Goal: Navigation & Orientation: Find specific page/section

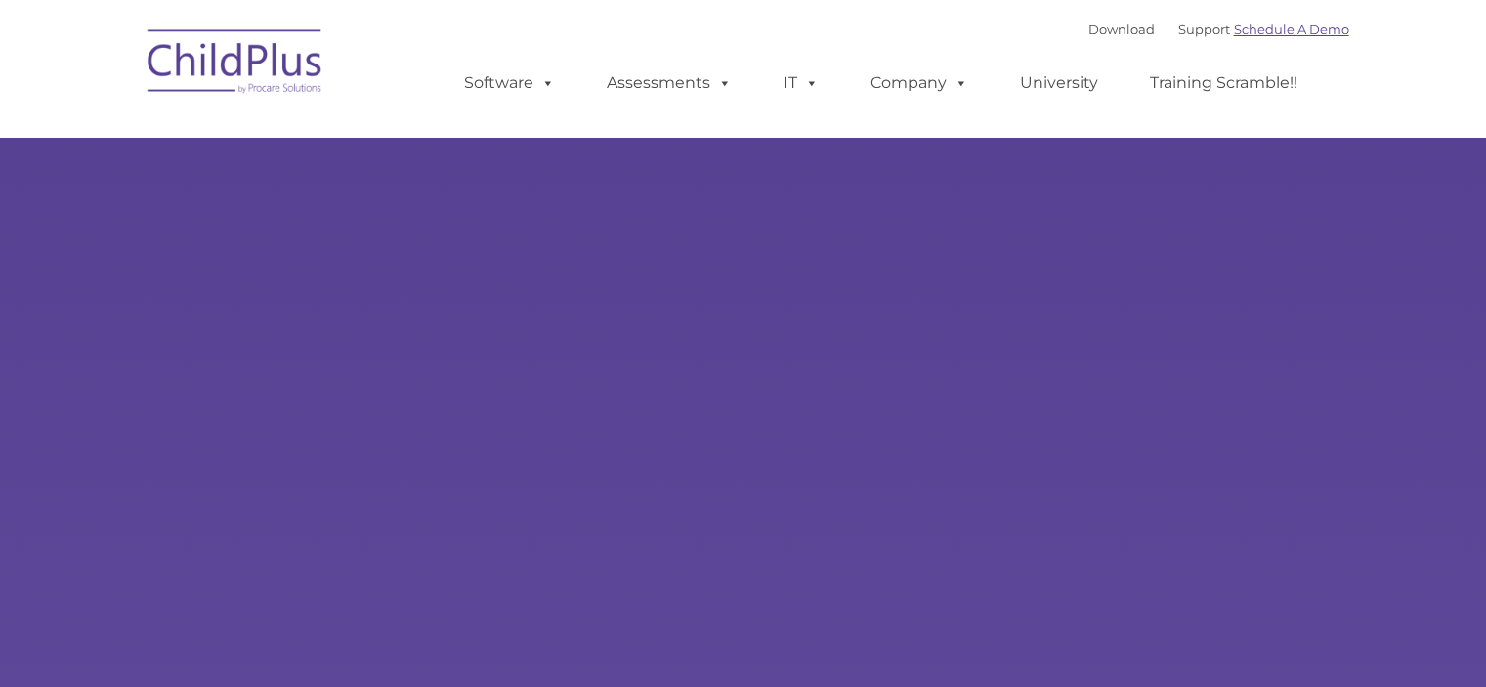
type input ""
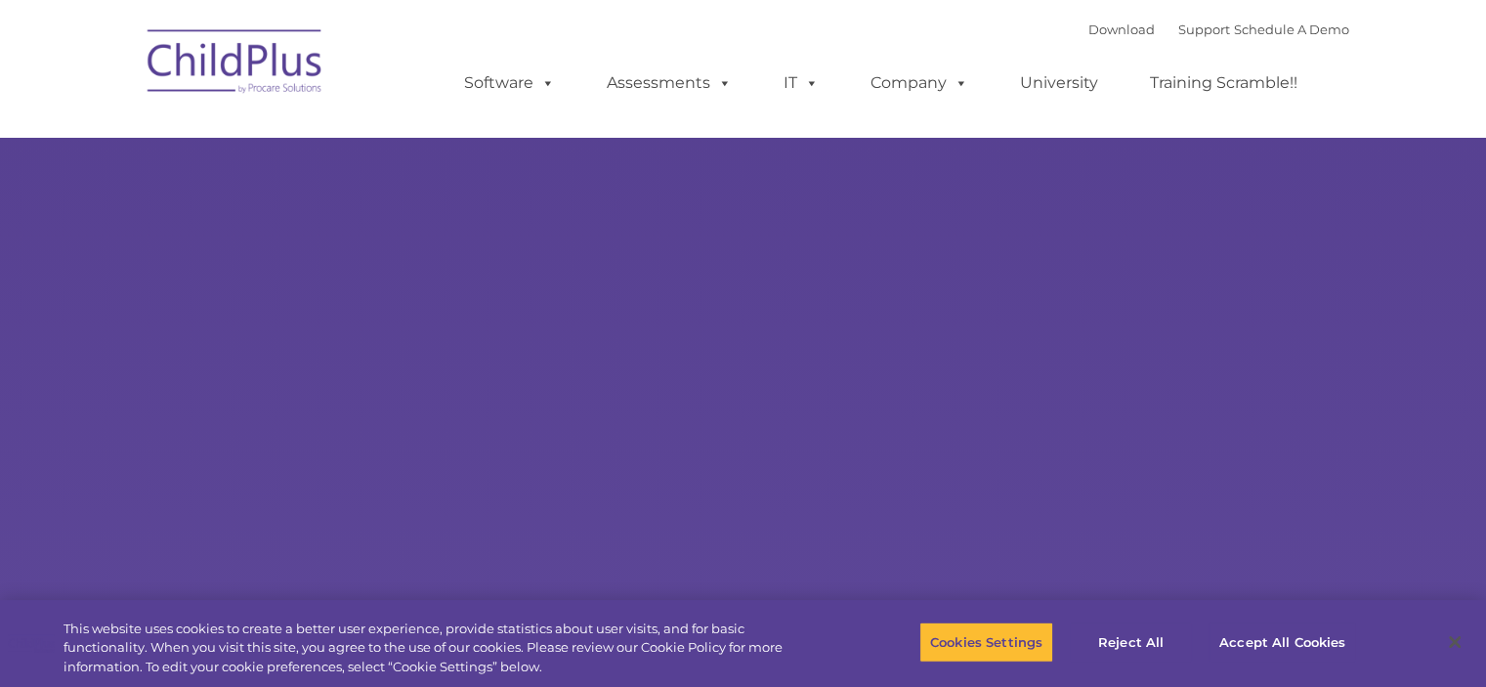
select select "MEDIUM"
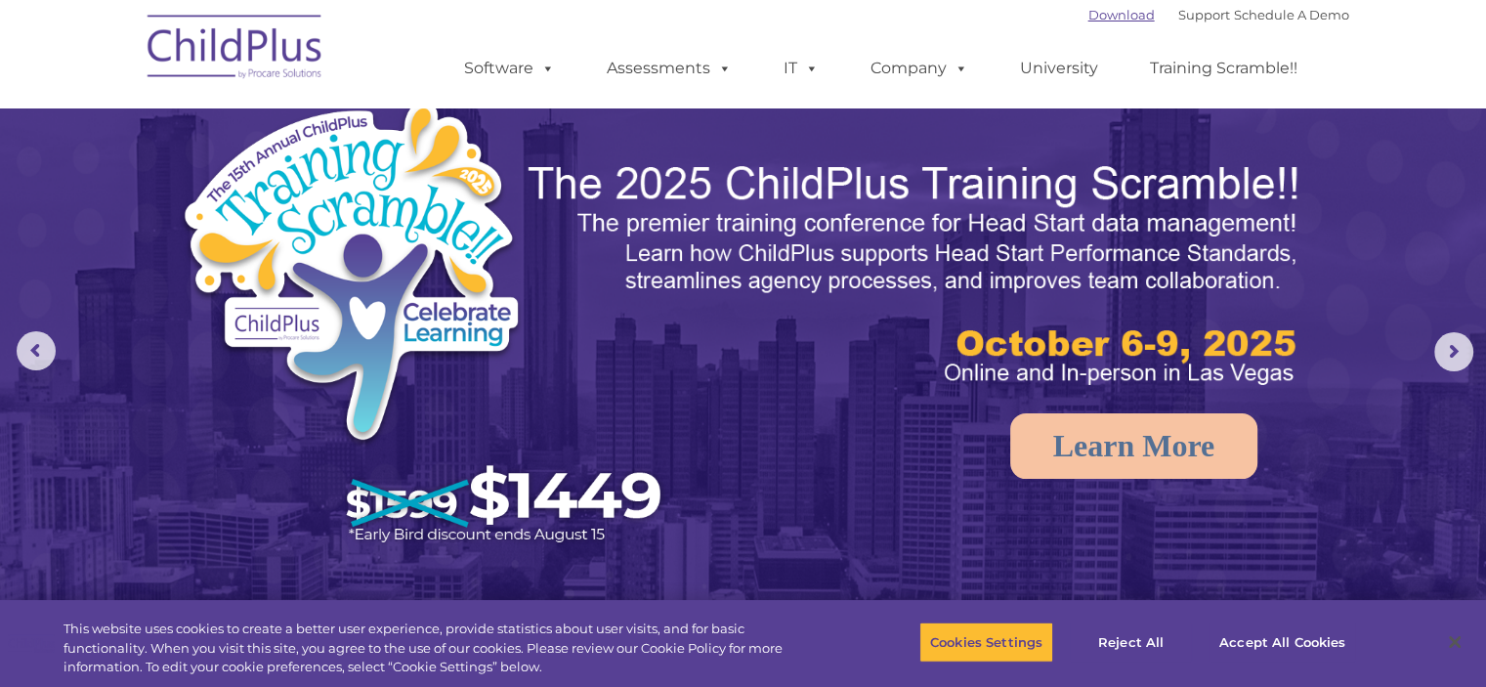
click at [1104, 9] on link "Download" at bounding box center [1121, 15] width 66 height 16
click at [1273, 17] on link "Schedule A Demo" at bounding box center [1291, 15] width 115 height 16
